Goal: Transaction & Acquisition: Subscribe to service/newsletter

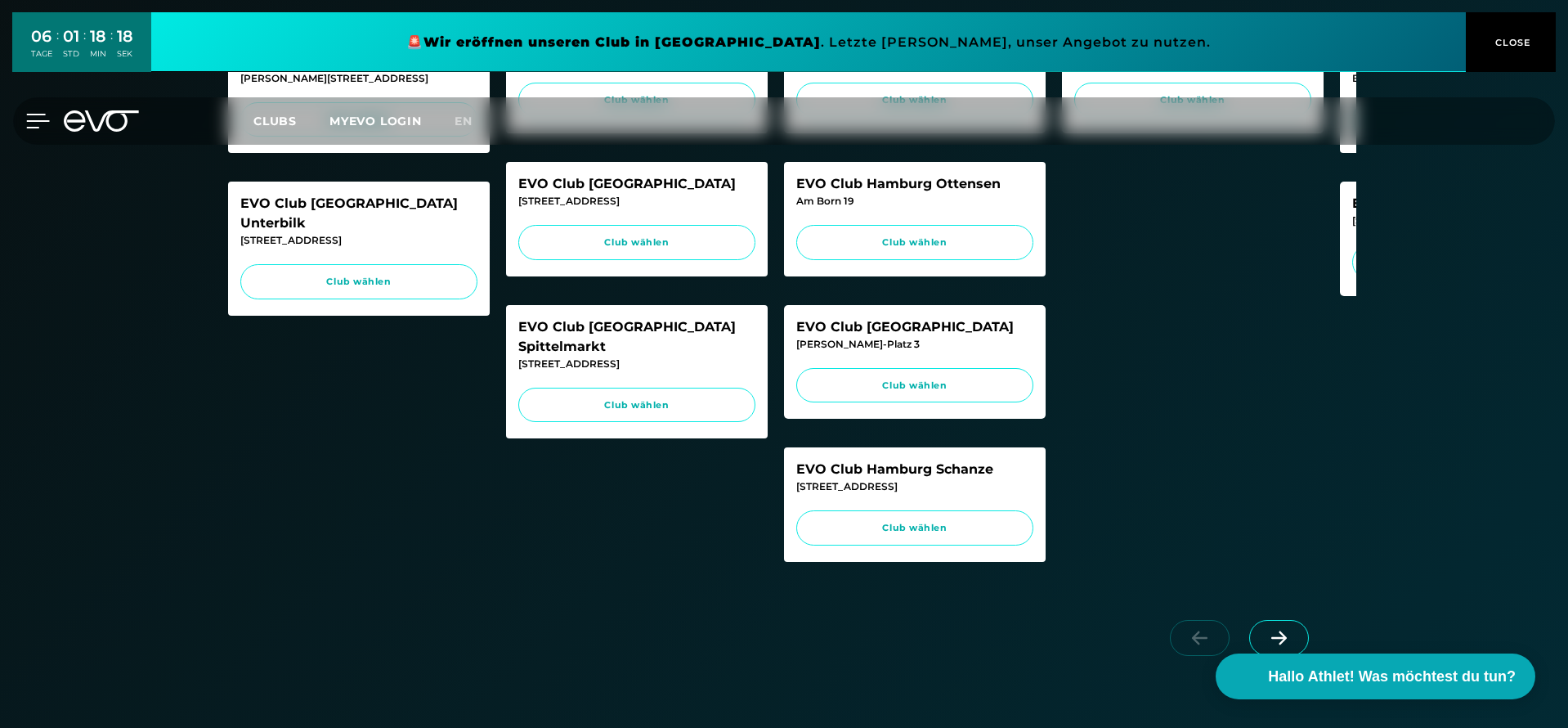
click at [32, 120] on icon at bounding box center [38, 120] width 23 height 13
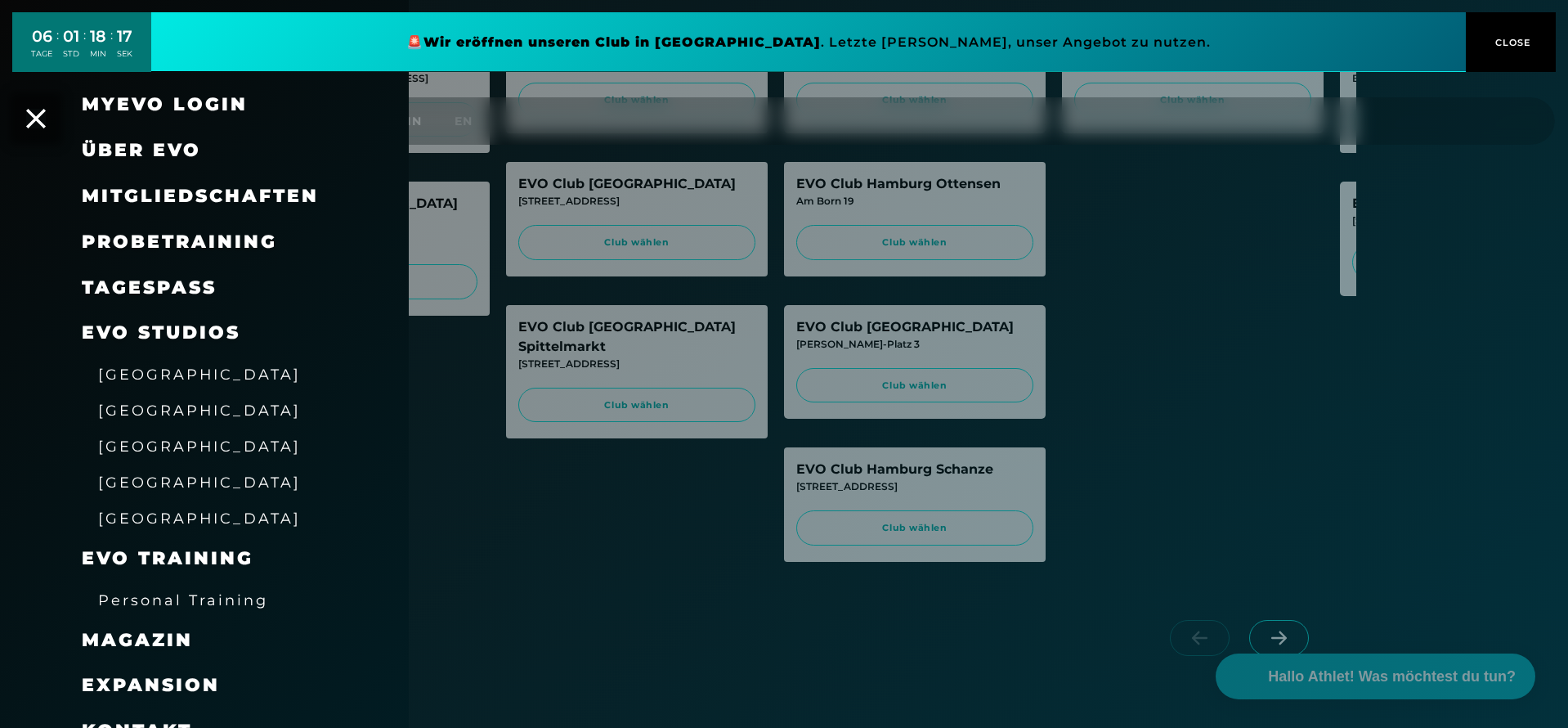
click at [7, 114] on div "MyEVO Login" at bounding box center [204, 105] width 409 height 46
click at [38, 114] on icon at bounding box center [36, 118] width 21 height 21
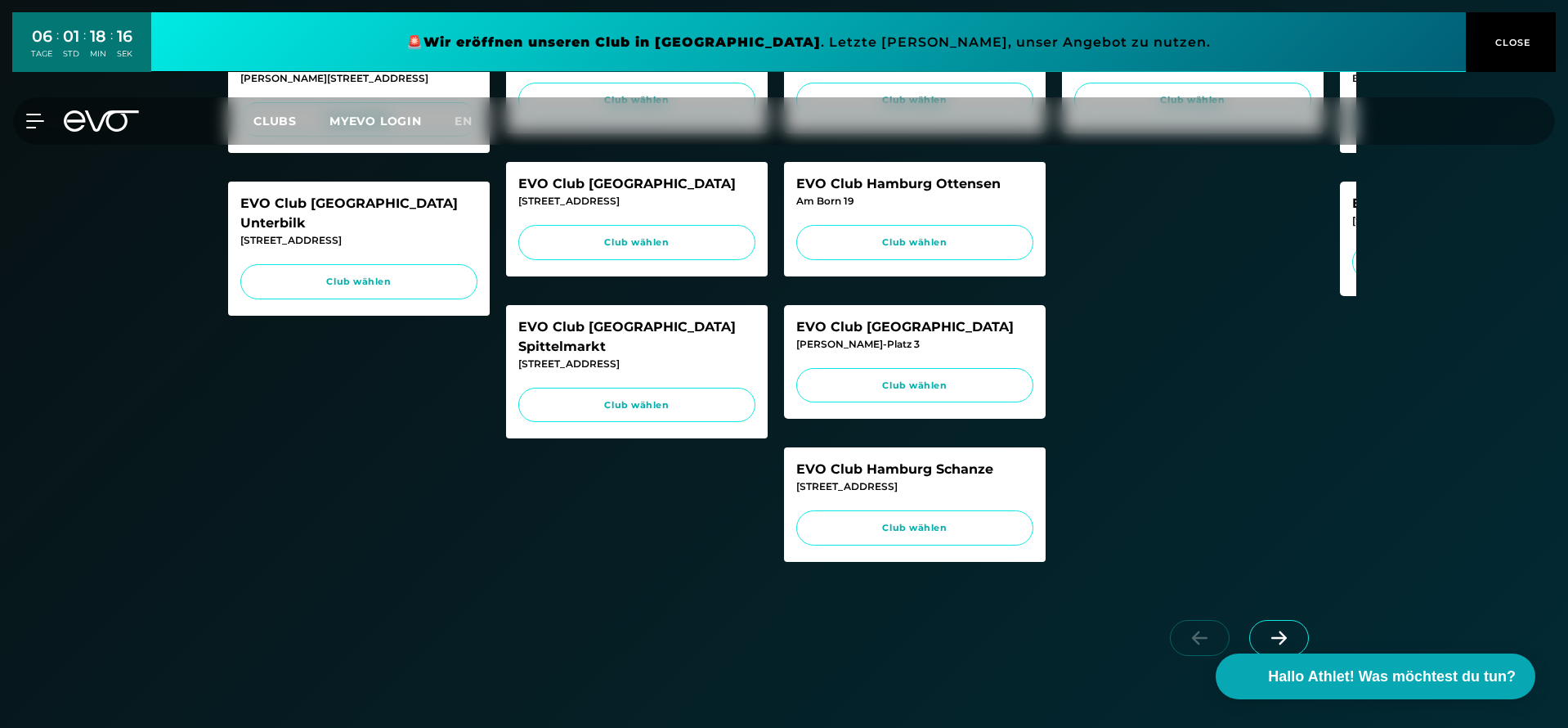
click at [125, 114] on icon at bounding box center [112, 120] width 54 height 21
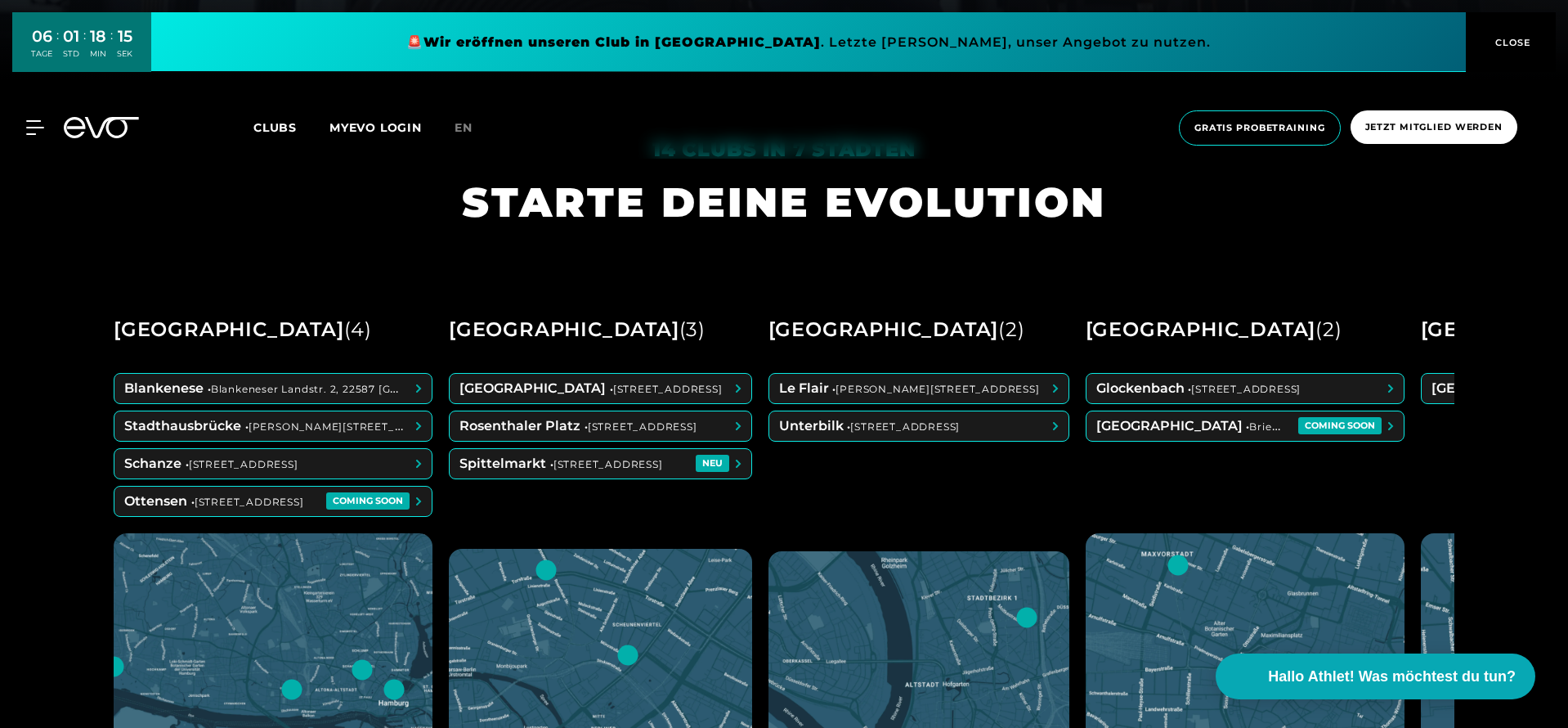
scroll to position [688, 0]
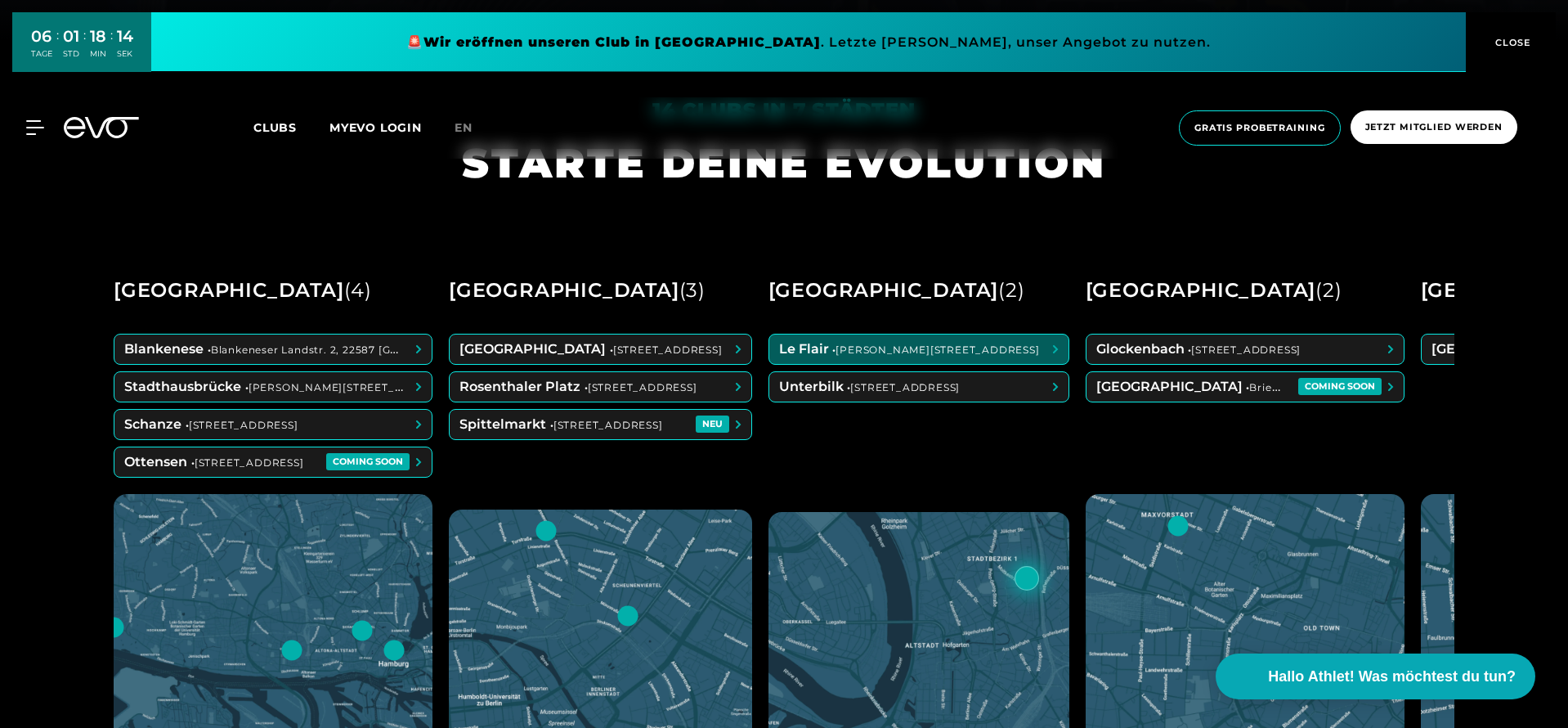
click at [855, 352] on span at bounding box center [919, 349] width 299 height 29
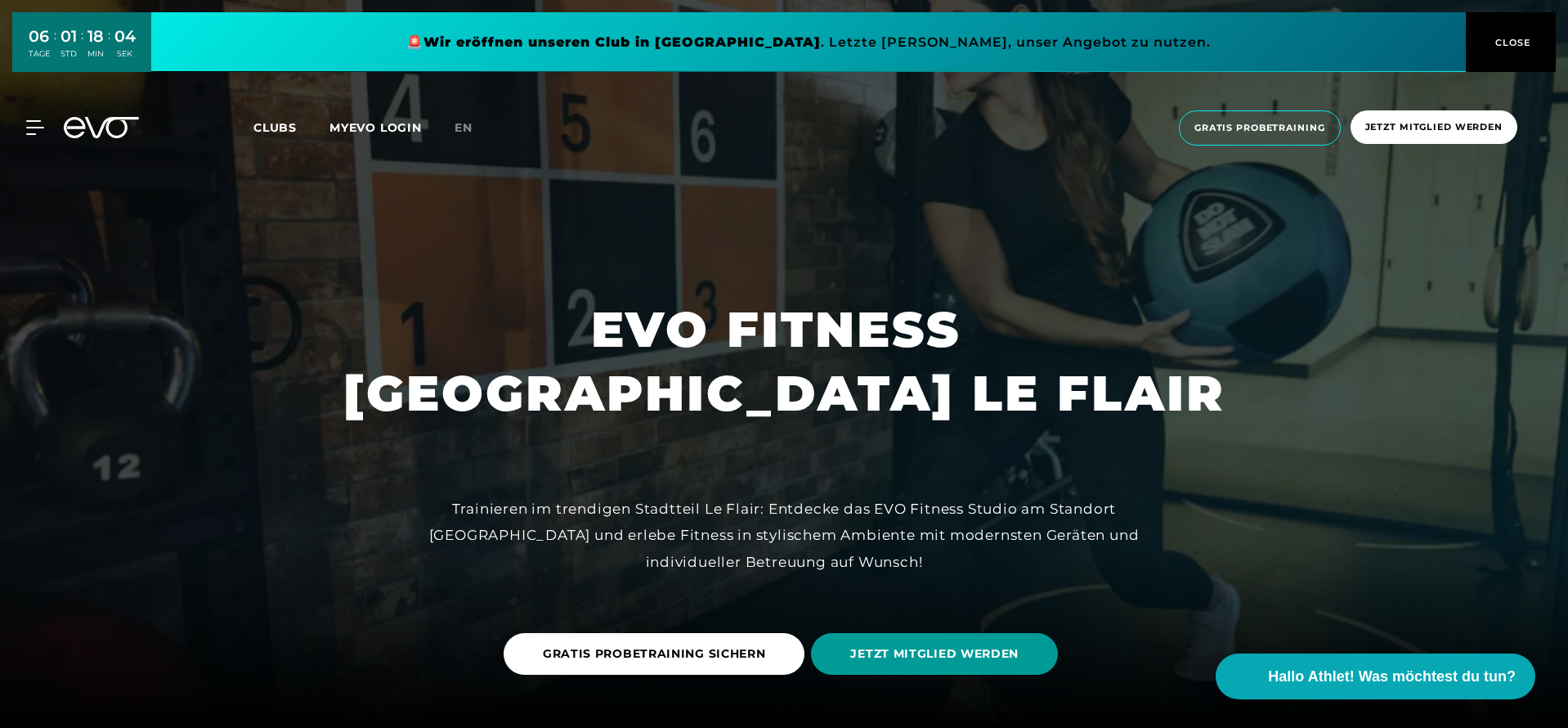
click at [913, 651] on span "JETZT MITGLIED WERDEN" at bounding box center [934, 654] width 168 height 17
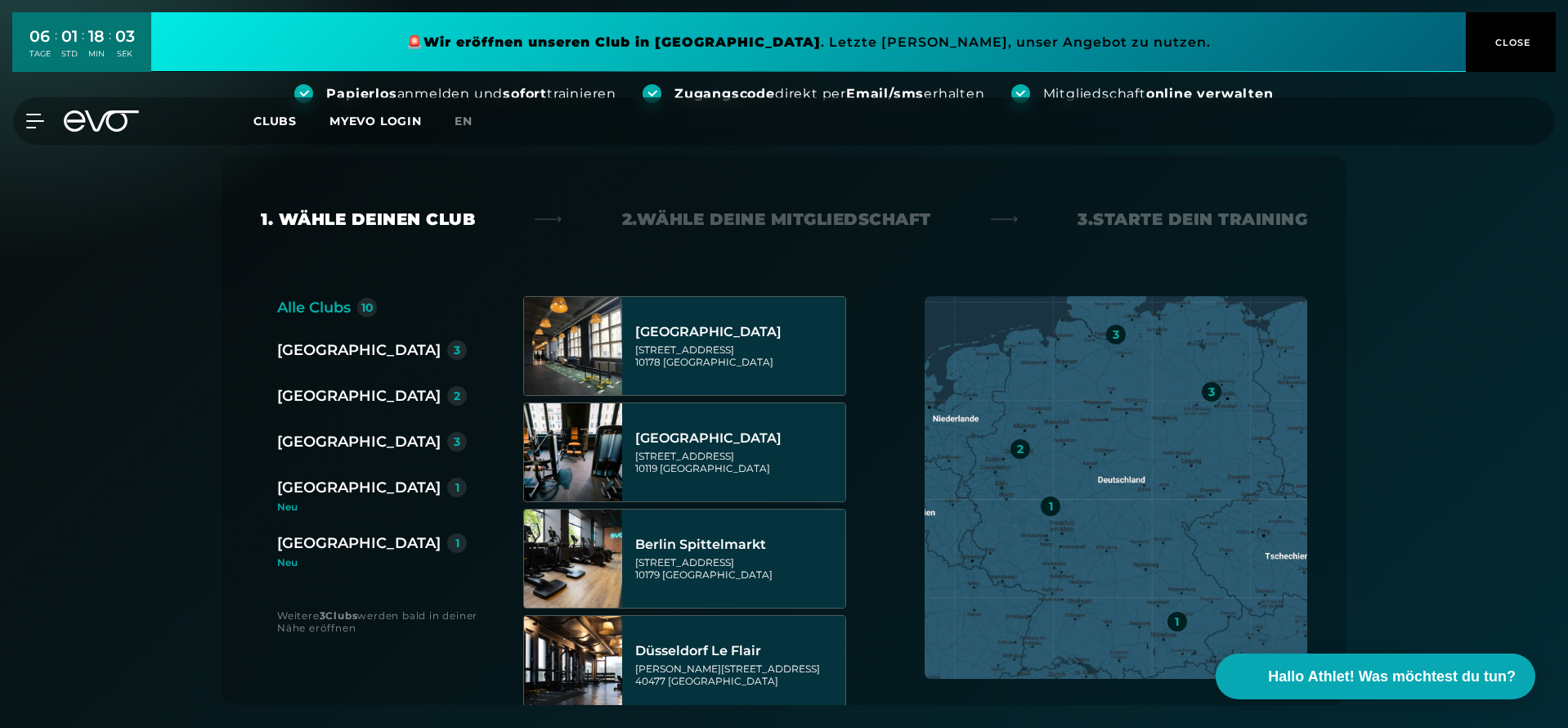
scroll to position [219, 0]
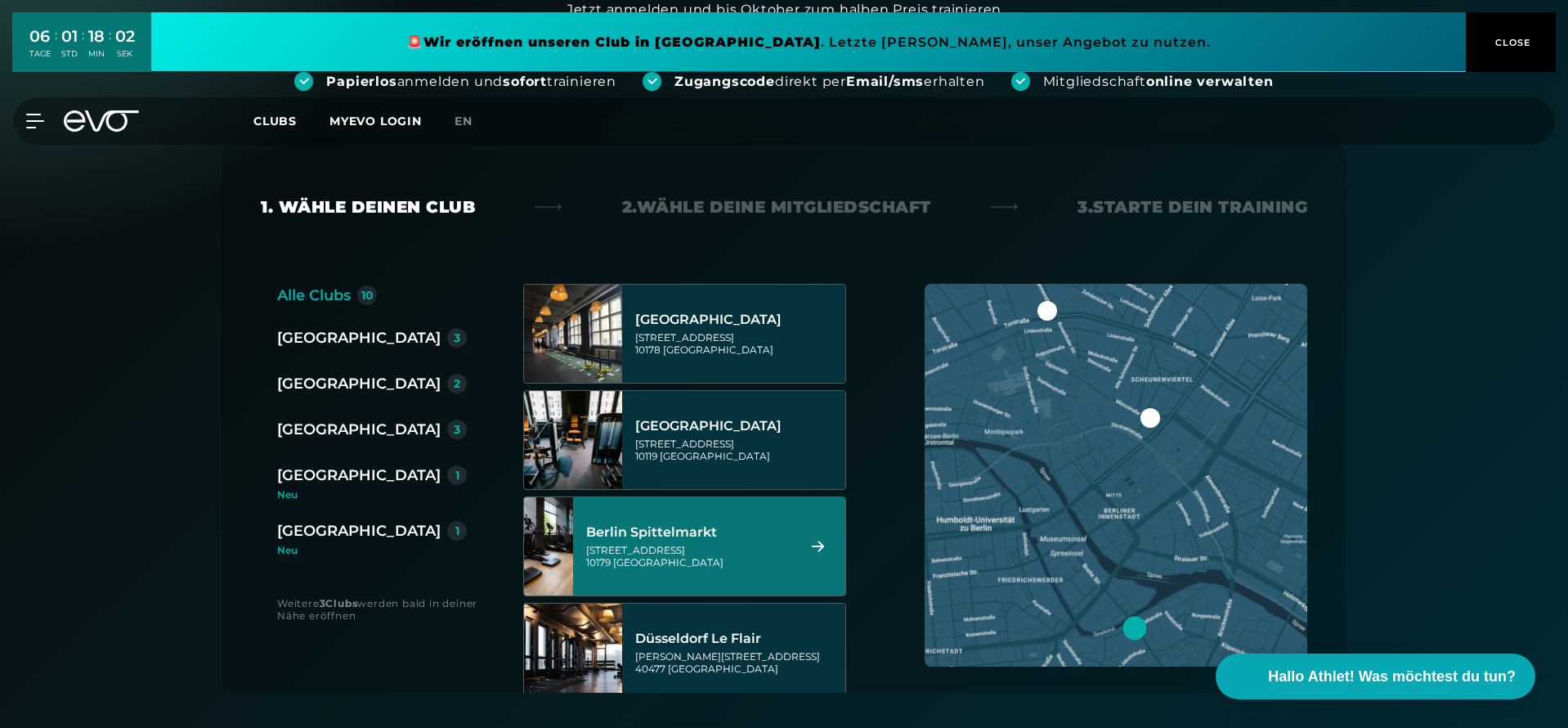
click at [305, 385] on div "[GEOGRAPHIC_DATA]" at bounding box center [359, 384] width 163 height 23
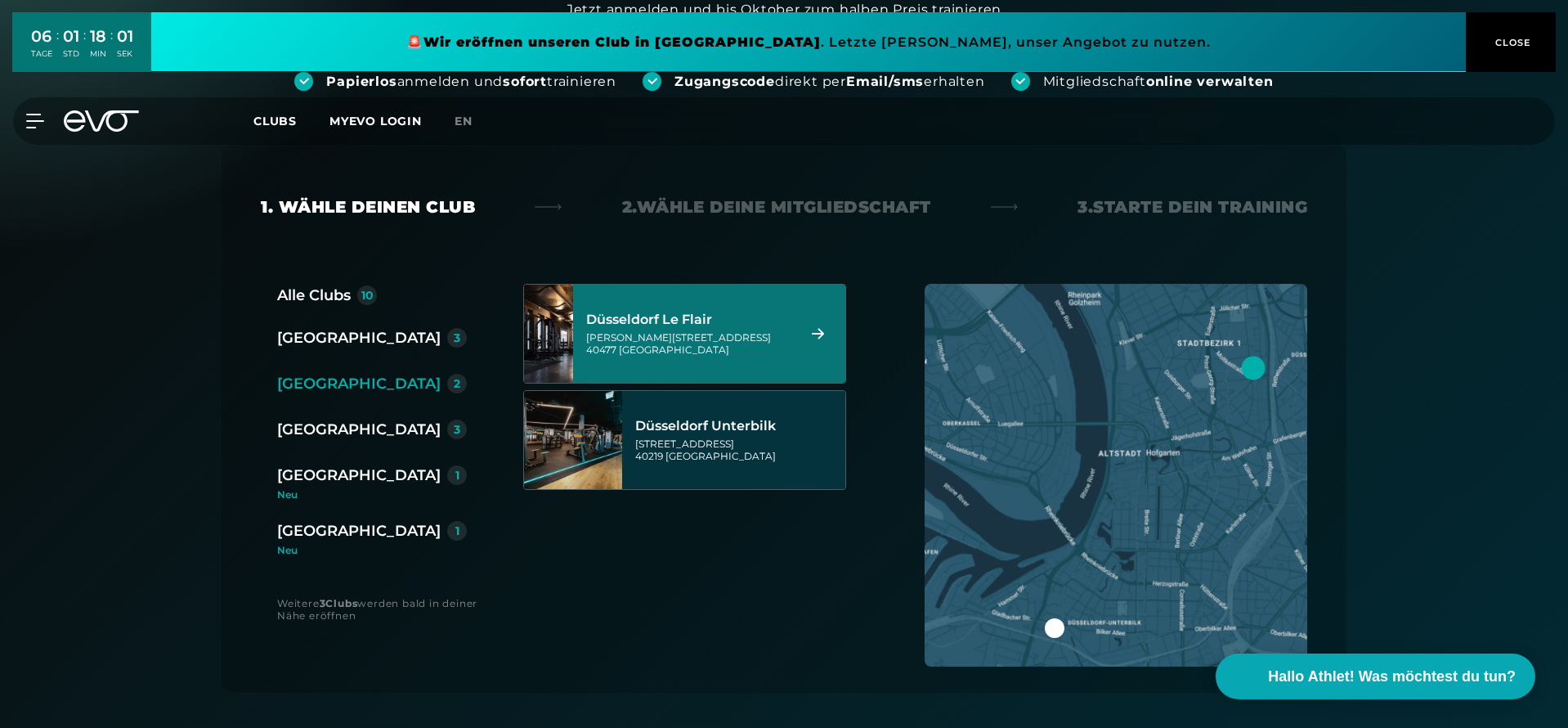
click at [624, 352] on div "[PERSON_NAME][STREET_ADDRESS]" at bounding box center [688, 343] width 205 height 25
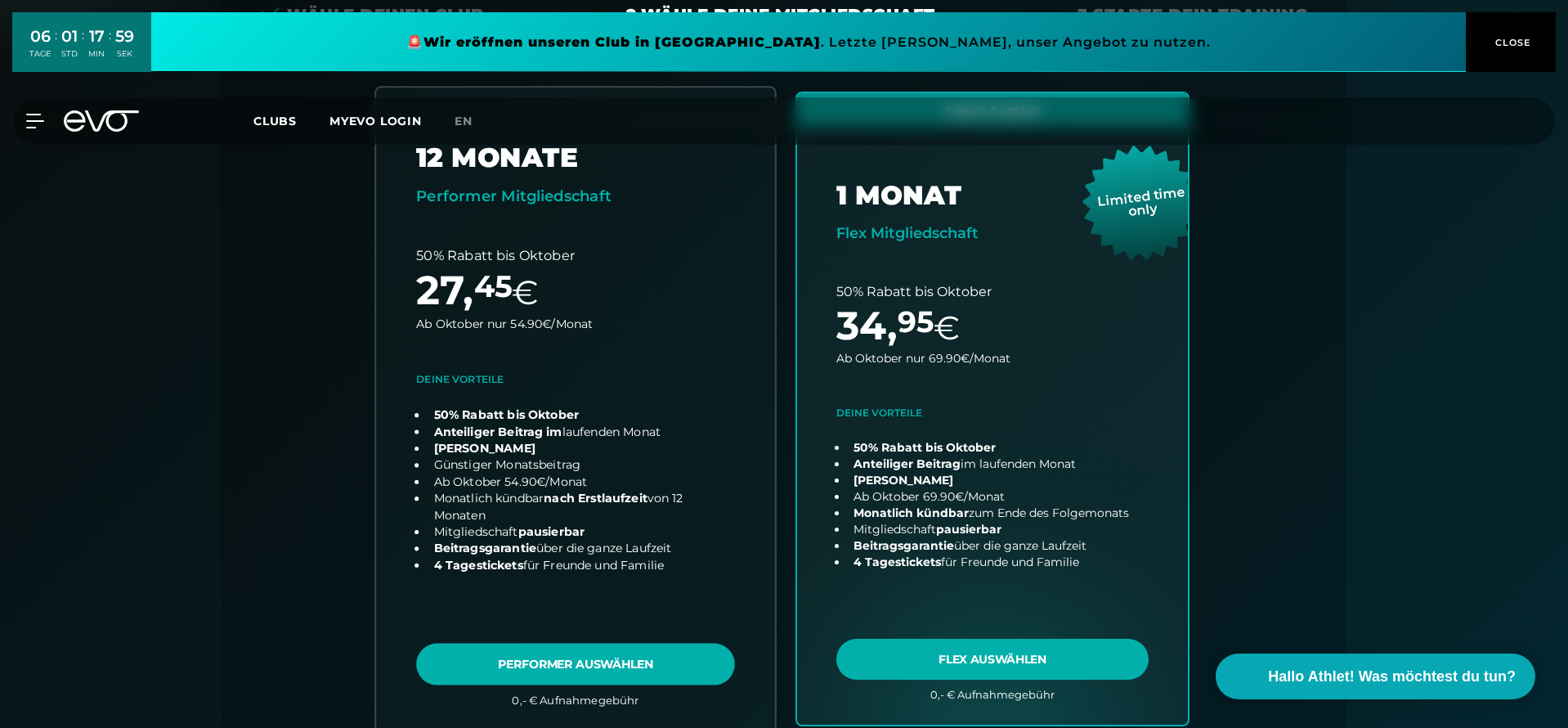
scroll to position [407, 0]
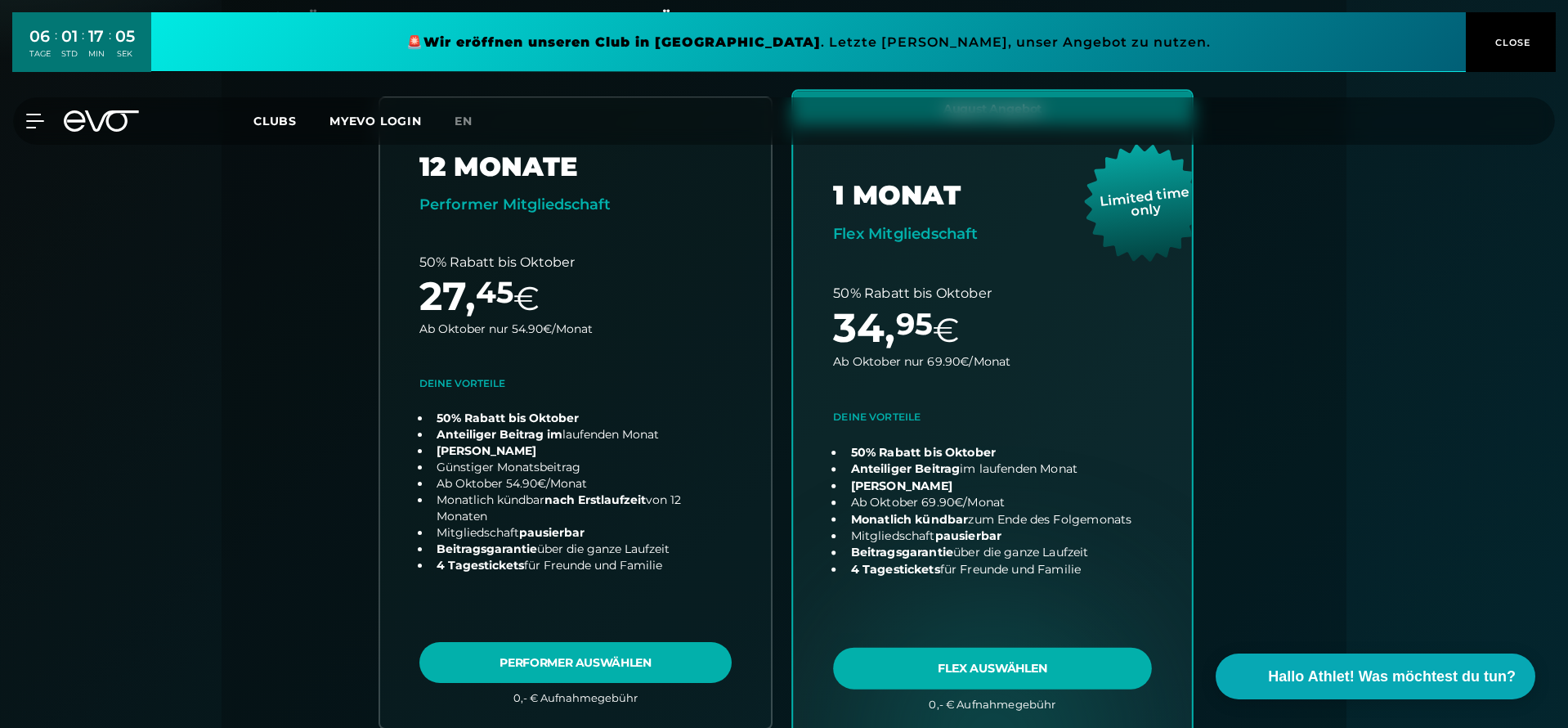
click at [986, 677] on link "choose plan" at bounding box center [992, 412] width 399 height 643
